Goal: Information Seeking & Learning: Learn about a topic

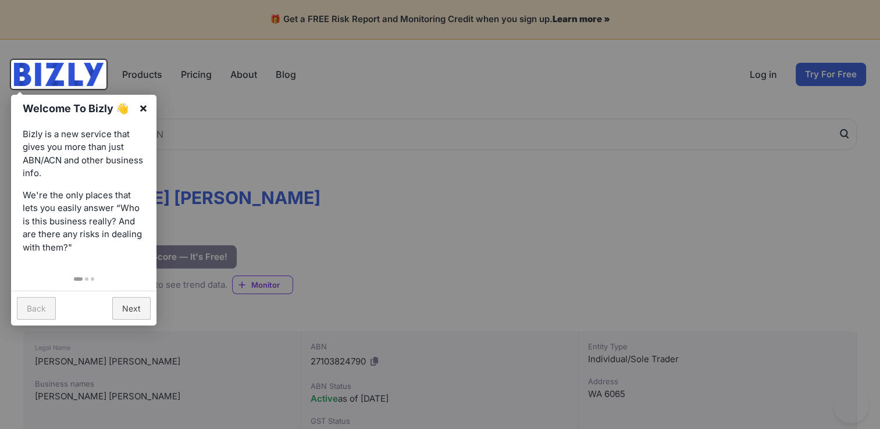
click at [144, 105] on link "×" at bounding box center [143, 108] width 26 height 26
